Goal: Navigation & Orientation: Find specific page/section

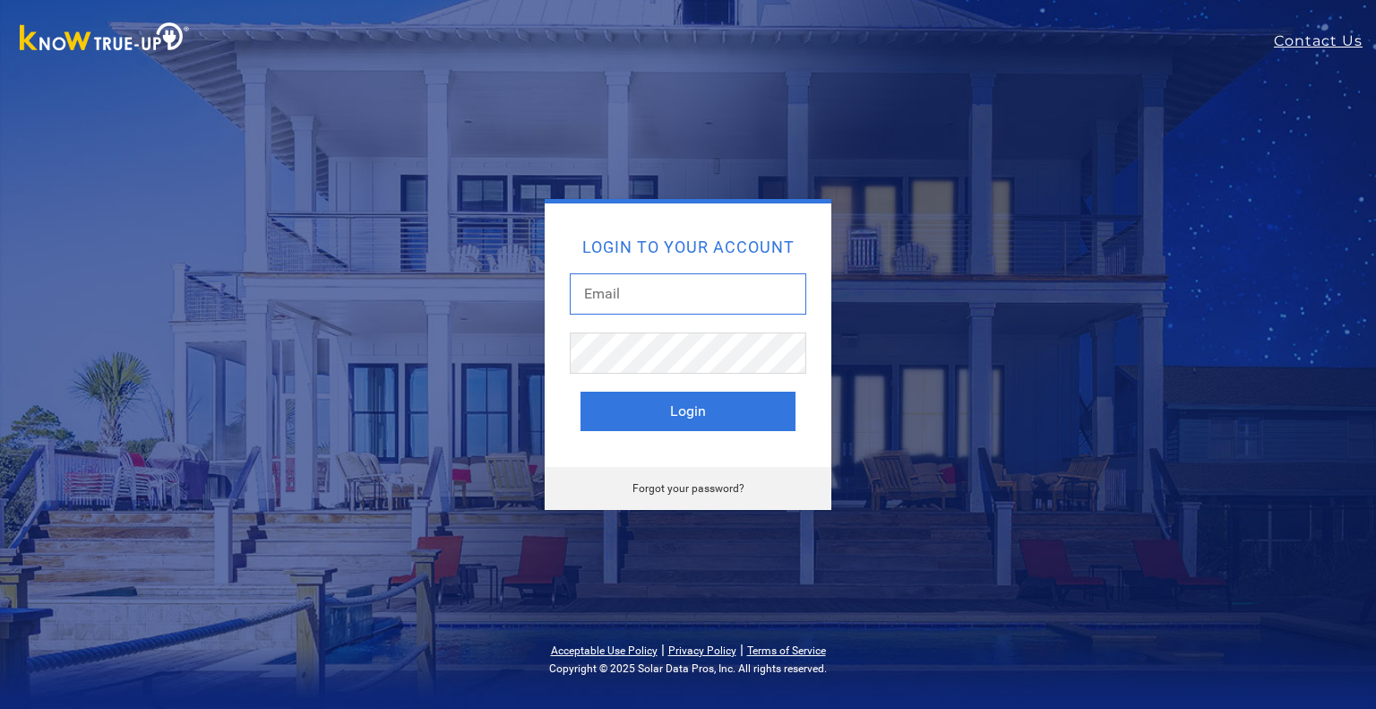
click at [713, 304] on input "text" at bounding box center [688, 293] width 237 height 41
click at [627, 294] on input "breenannah@solarnegotiators.com" at bounding box center [688, 293] width 237 height 41
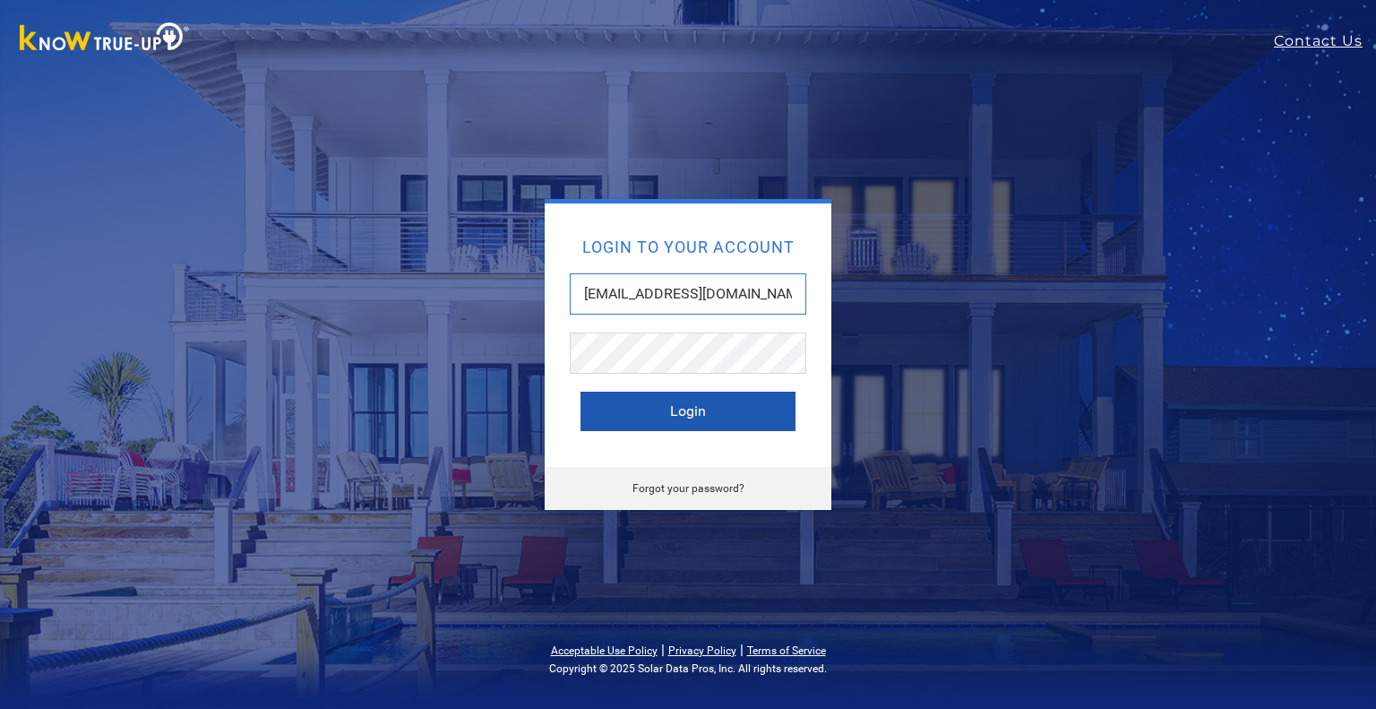
type input "breeannah@solarnegotiators.com"
click at [664, 405] on button "Login" at bounding box center [688, 411] width 215 height 39
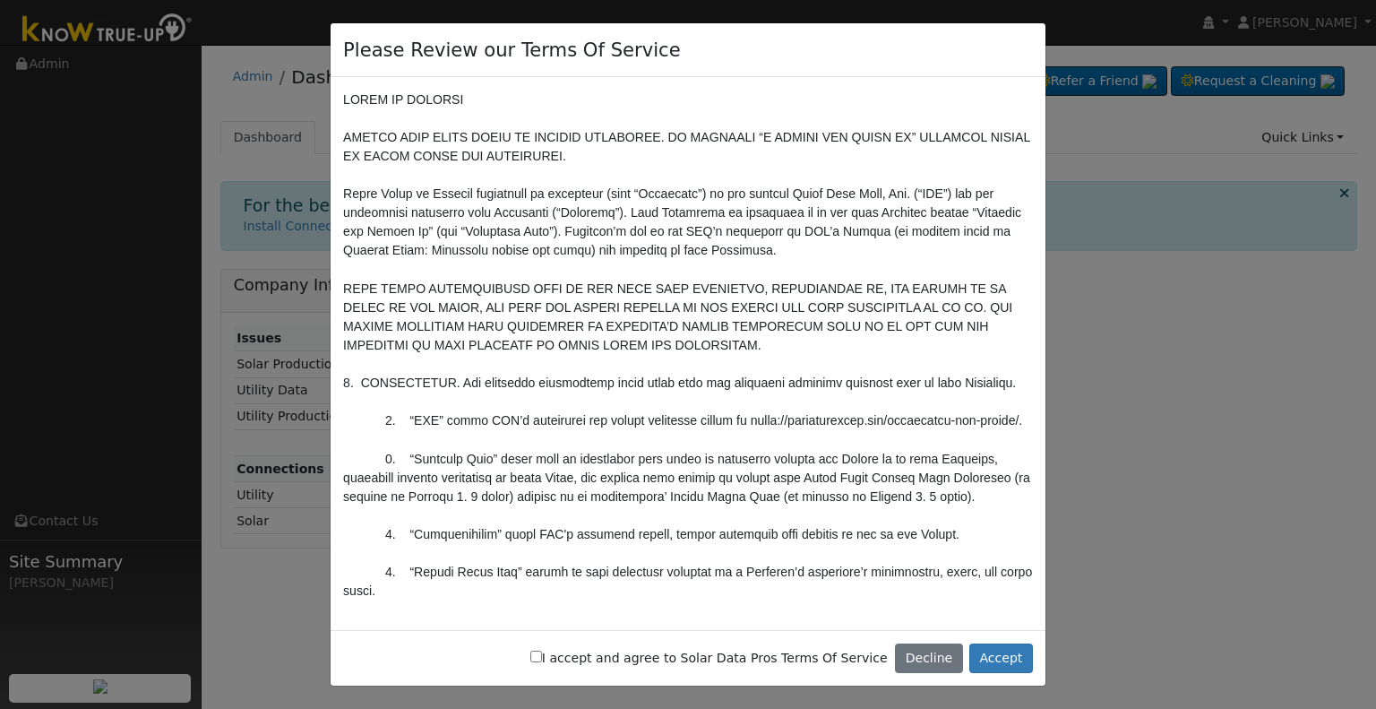
click at [602, 659] on label "I accept and agree to Solar Data Pros Terms Of Service" at bounding box center [709, 658] width 358 height 19
click at [542, 659] on input "I accept and agree to Solar Data Pros Terms Of Service" at bounding box center [536, 657] width 12 height 12
checkbox input "true"
click at [1020, 660] on button "Accept" at bounding box center [1002, 658] width 64 height 30
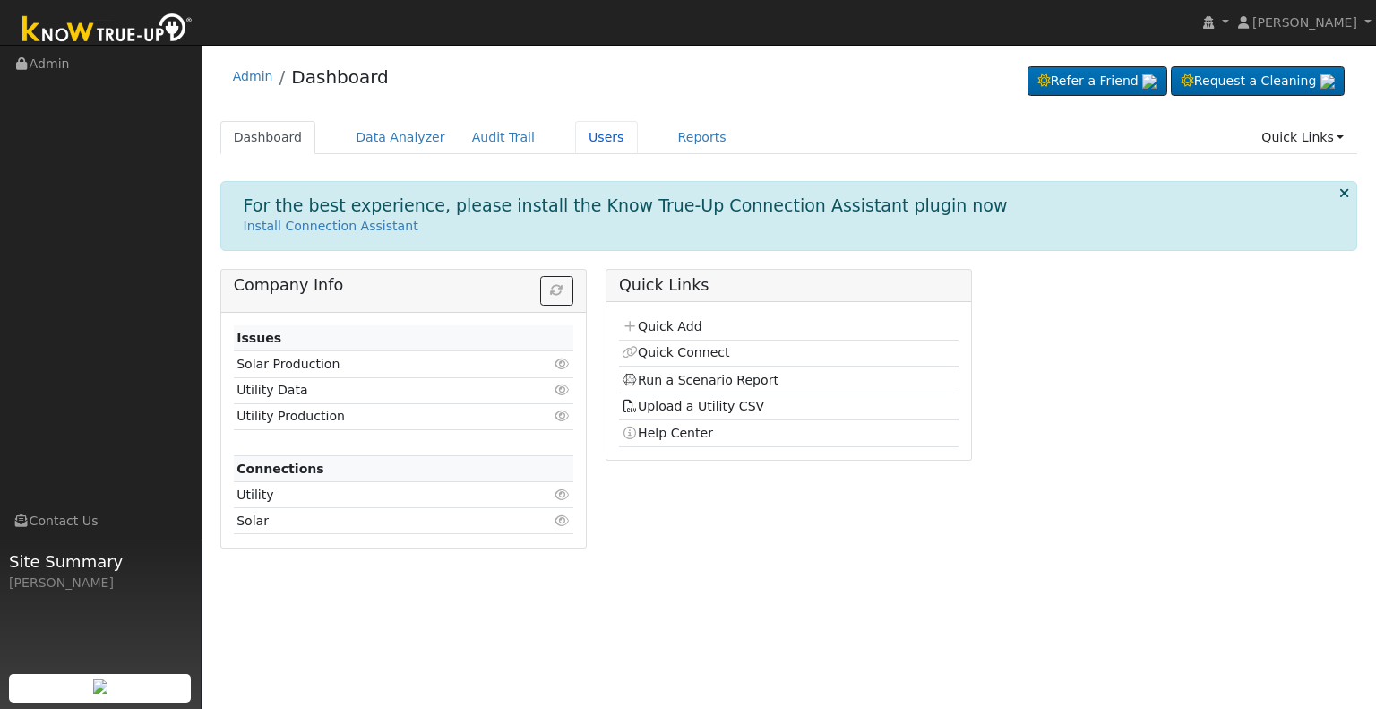
click at [575, 143] on link "Users" at bounding box center [606, 137] width 63 height 33
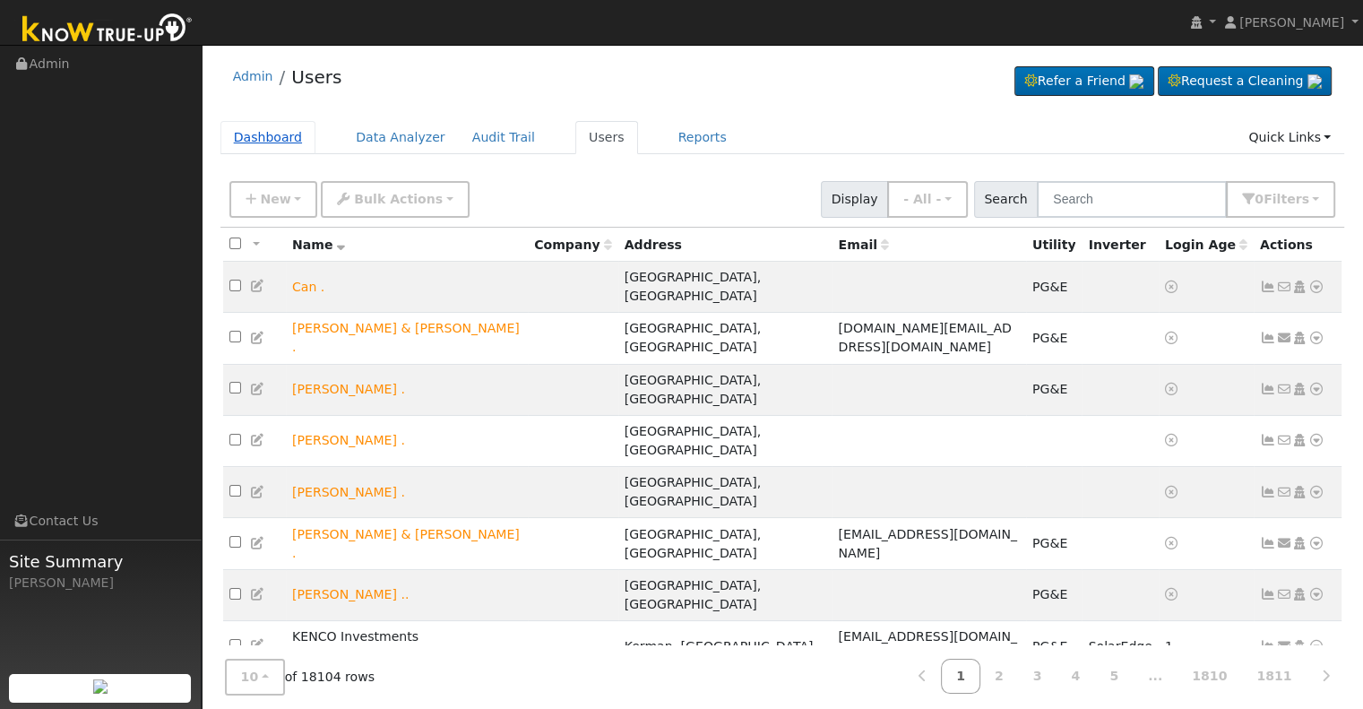
click at [281, 136] on link "Dashboard" at bounding box center [268, 137] width 96 height 33
